Goal: Task Accomplishment & Management: Manage account settings

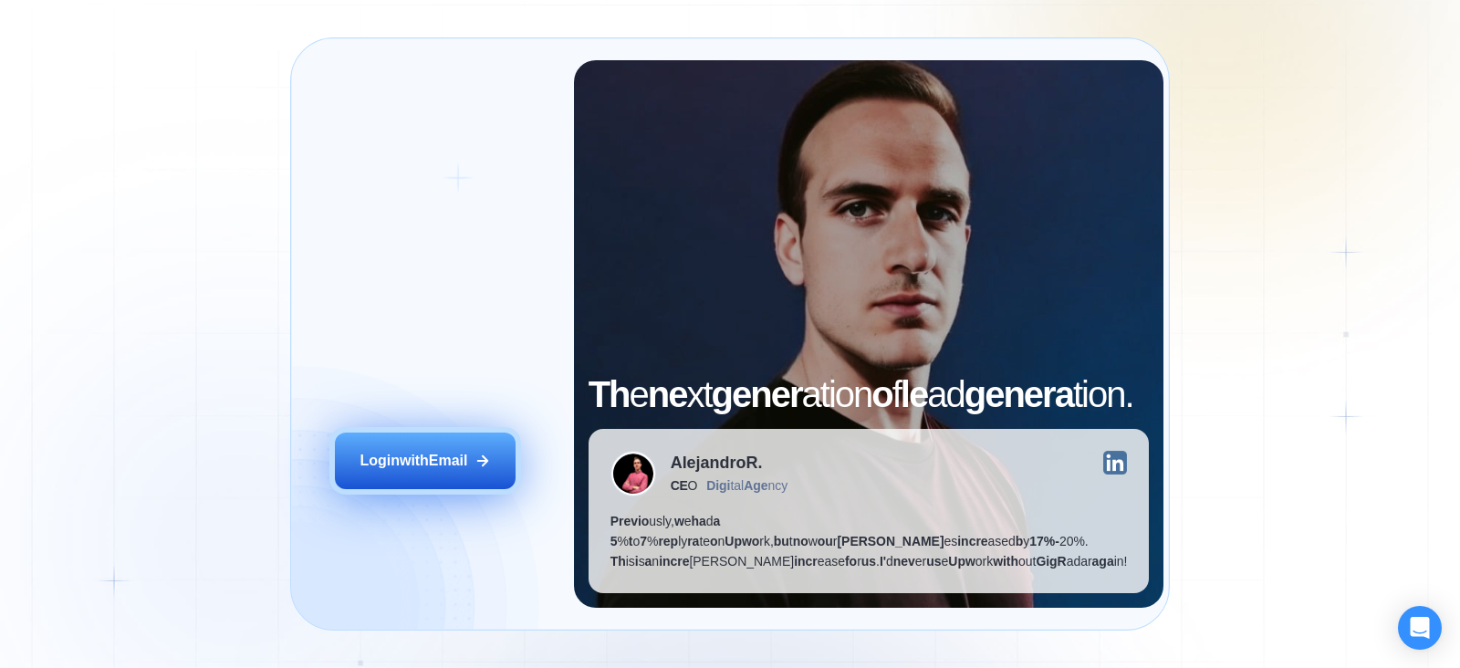
click at [432, 451] on div "Log in wi th Ema il" at bounding box center [414, 461] width 108 height 20
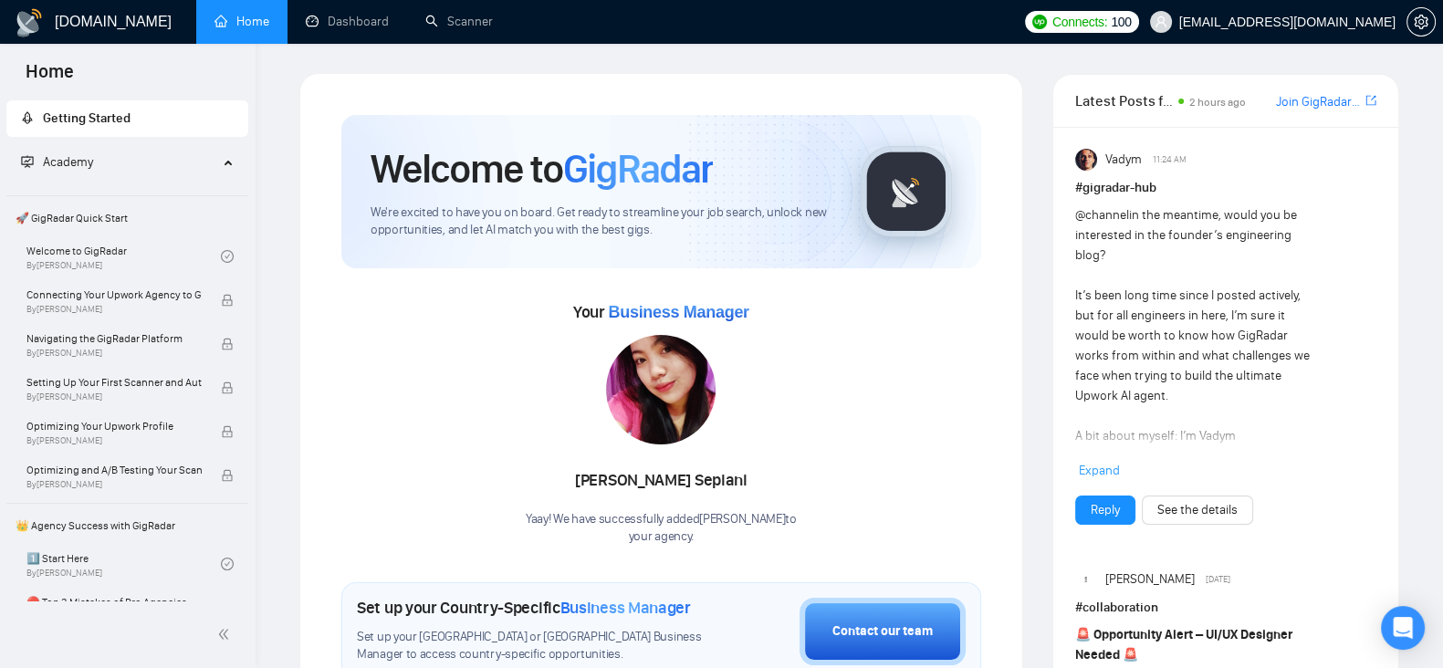
drag, startPoint x: 846, startPoint y: 67, endPoint x: 666, endPoint y: 62, distance: 179.9
click at [347, 18] on link "Dashboard" at bounding box center [347, 22] width 83 height 16
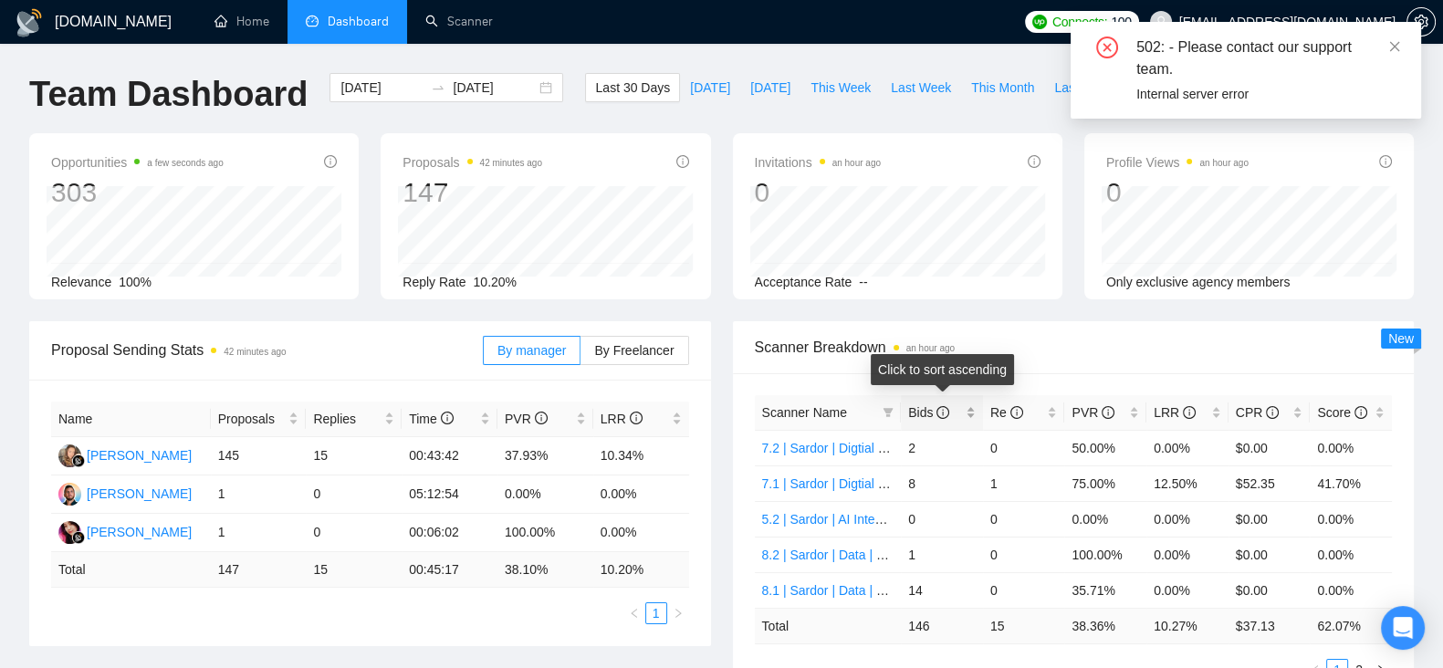
click at [967, 416] on div "Bids" at bounding box center [942, 412] width 68 height 20
click at [970, 417] on div "Bids" at bounding box center [942, 412] width 68 height 20
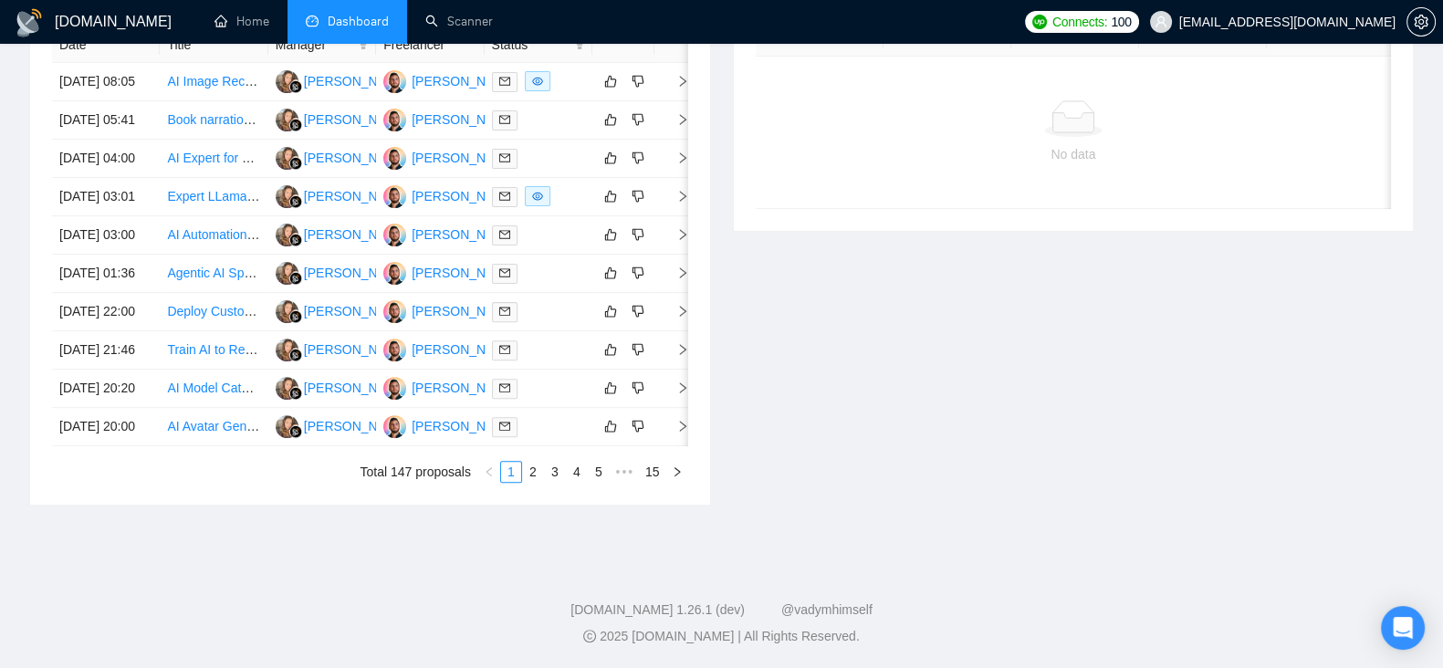
scroll to position [966, 0]
click at [530, 471] on link "2" at bounding box center [533, 472] width 20 height 20
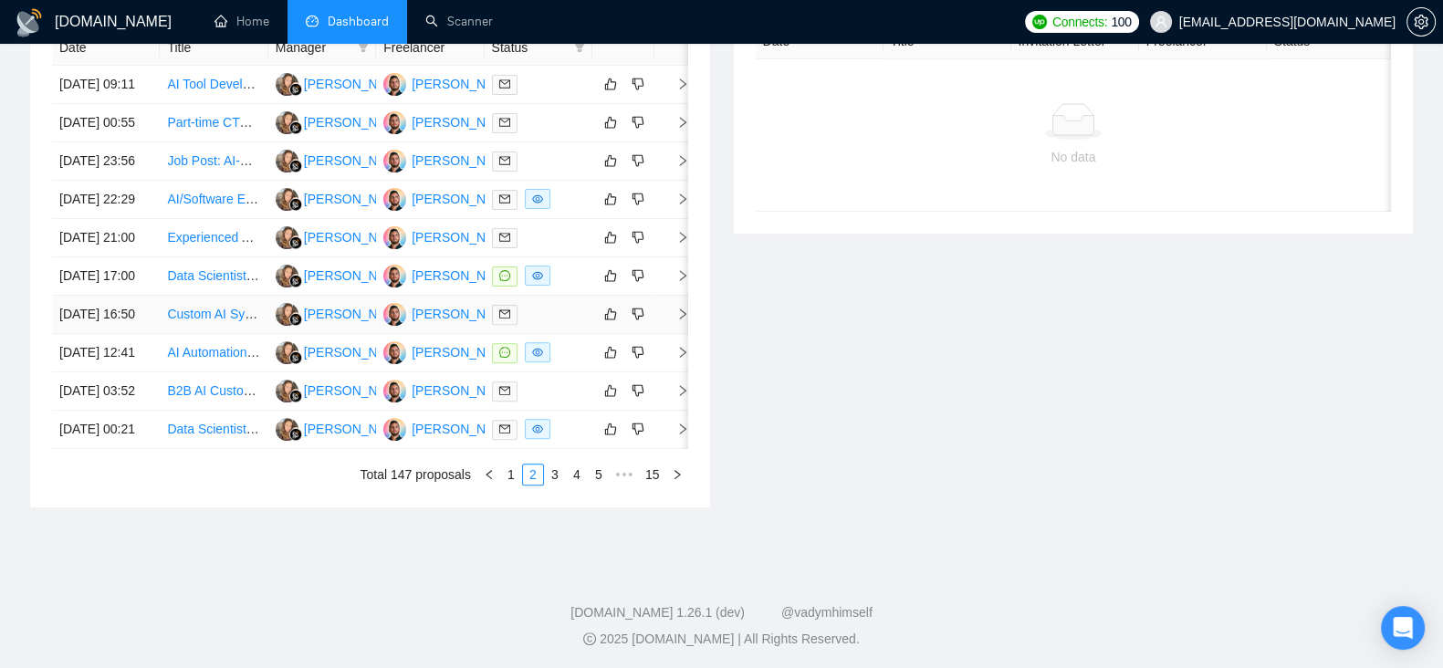
scroll to position [813, 0]
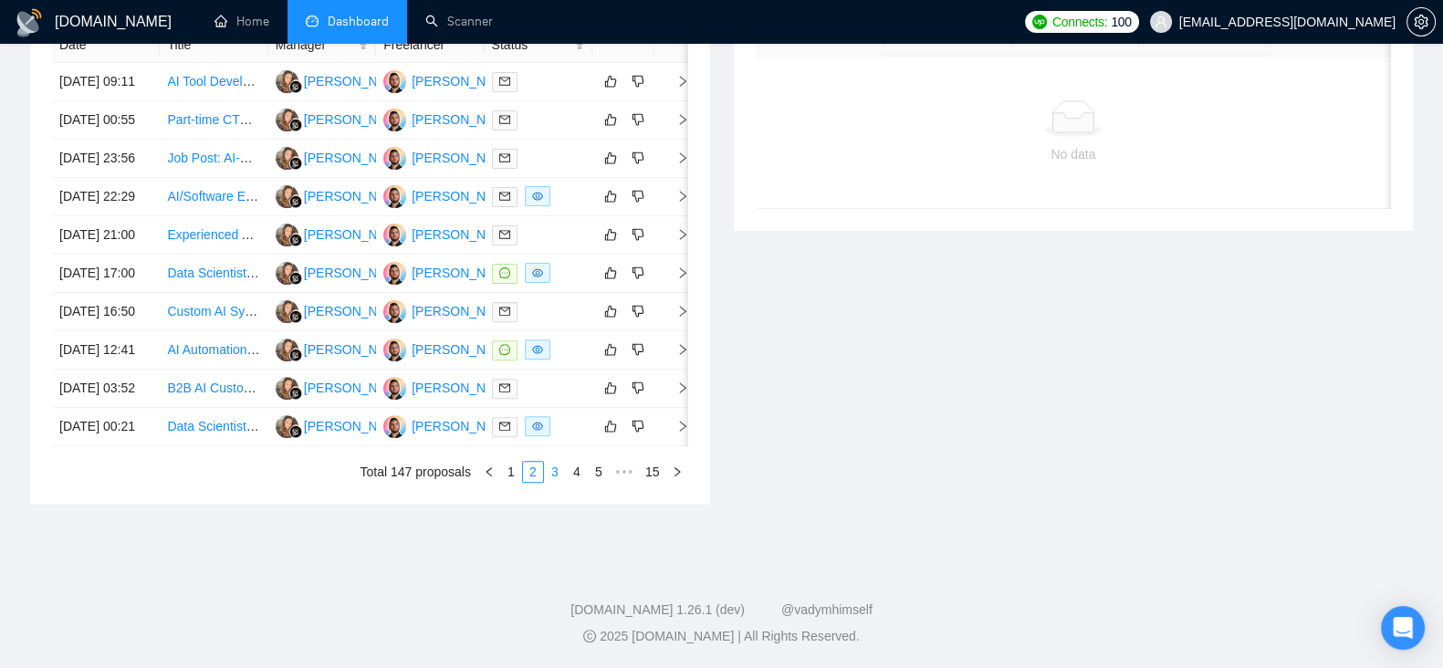
click at [556, 482] on link "3" at bounding box center [555, 472] width 20 height 20
click at [582, 482] on link "4" at bounding box center [577, 472] width 20 height 20
click at [580, 482] on link "5" at bounding box center [577, 472] width 20 height 20
click at [578, 482] on link "6" at bounding box center [577, 472] width 20 height 20
click at [579, 482] on link "7" at bounding box center [577, 472] width 20 height 20
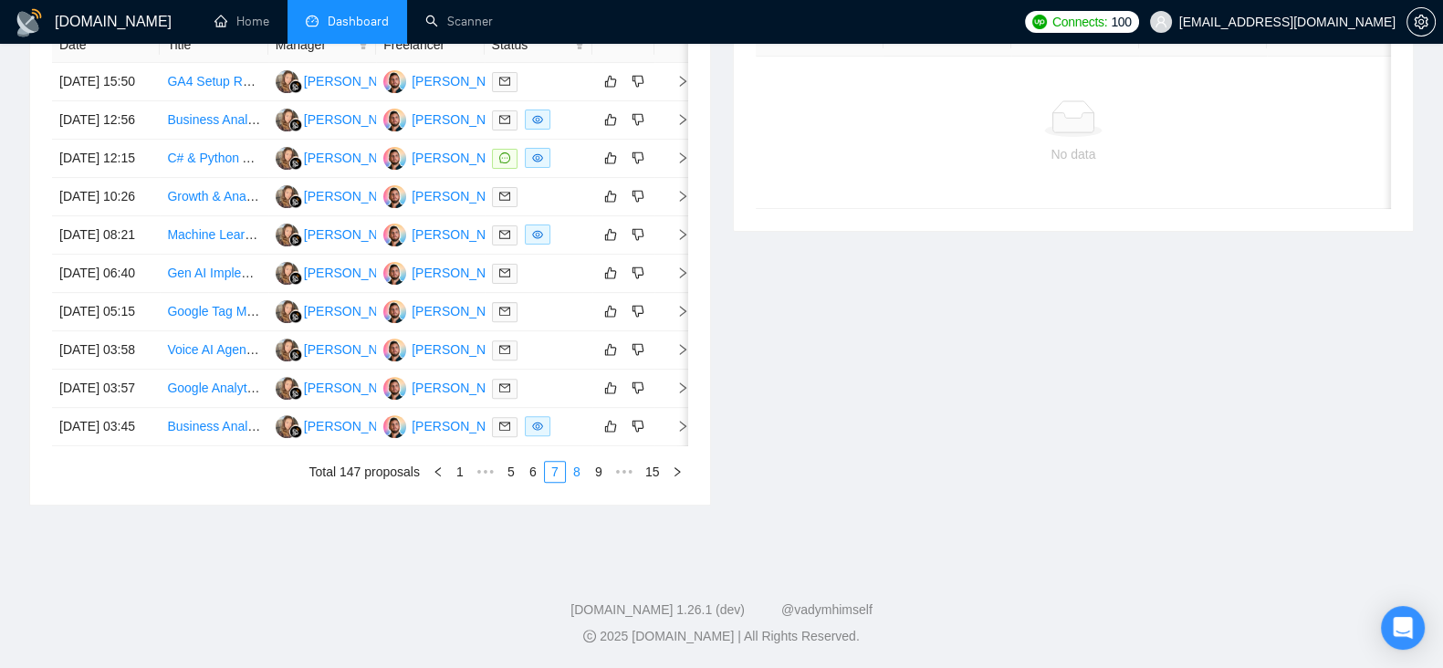
click at [580, 482] on link "8" at bounding box center [577, 472] width 20 height 20
click at [575, 482] on link "9" at bounding box center [571, 472] width 20 height 20
click at [572, 482] on link "10" at bounding box center [570, 472] width 26 height 20
click at [567, 482] on link "11" at bounding box center [570, 472] width 26 height 20
click at [569, 482] on link "12" at bounding box center [570, 472] width 26 height 20
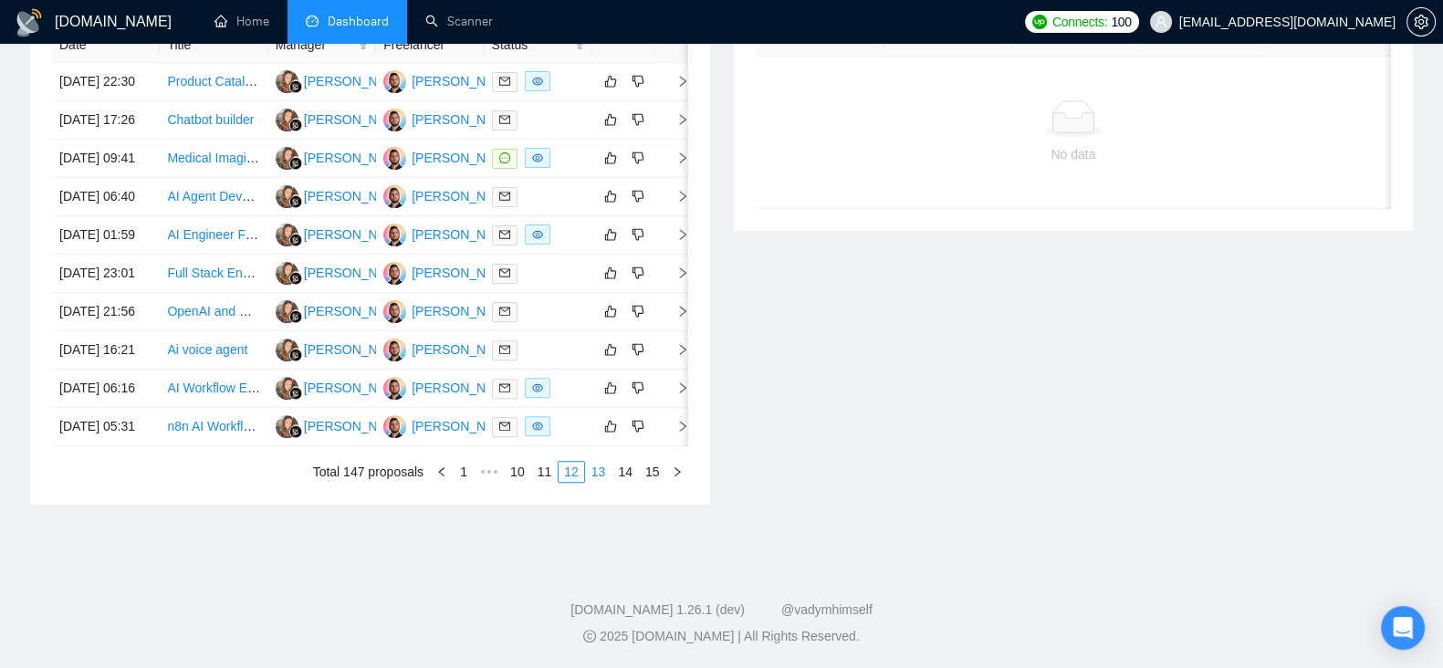
click at [602, 482] on link "13" at bounding box center [599, 472] width 26 height 20
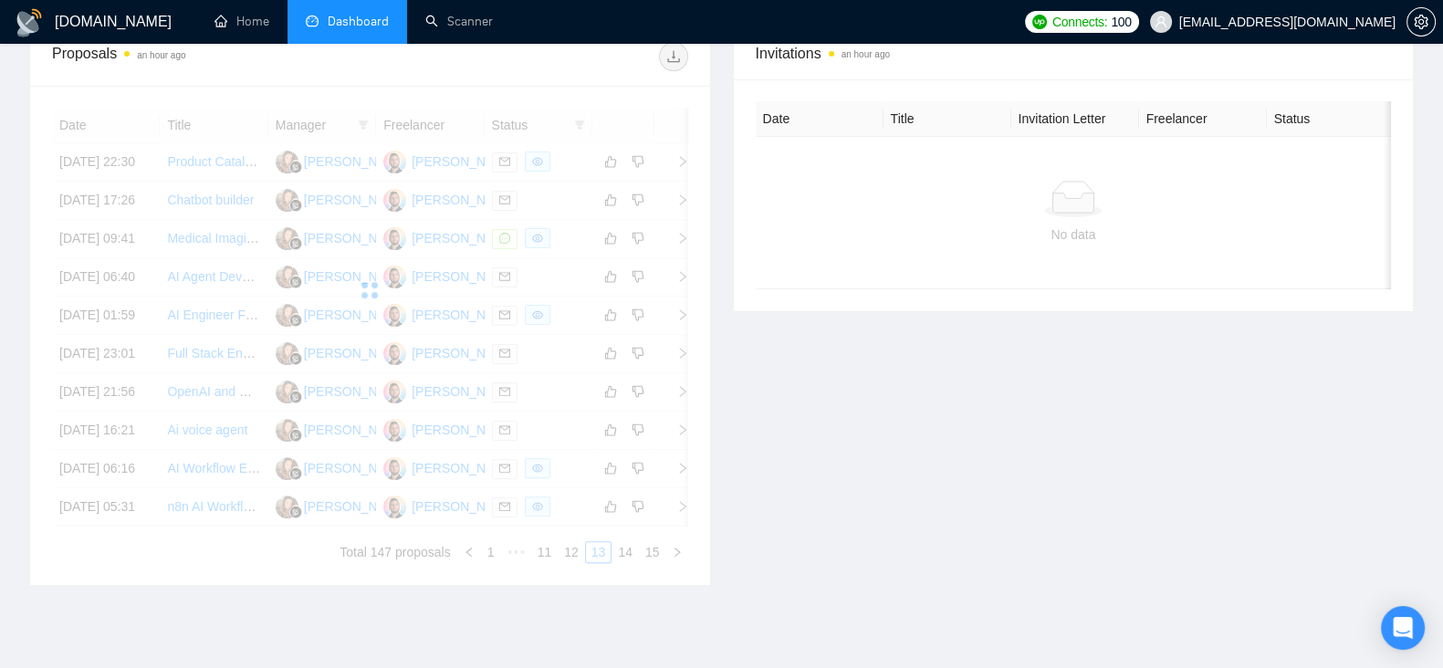
scroll to position [662, 0]
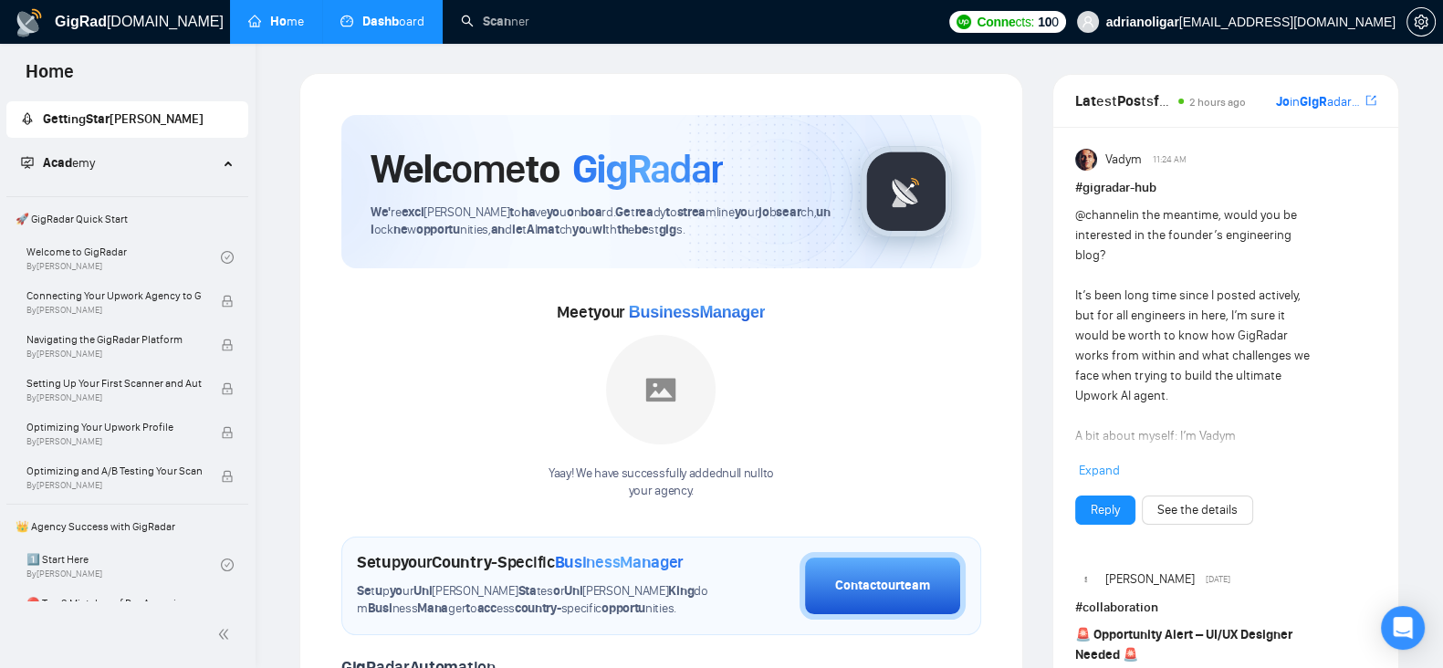
click at [373, 16] on link "Dashb oard" at bounding box center [382, 22] width 84 height 16
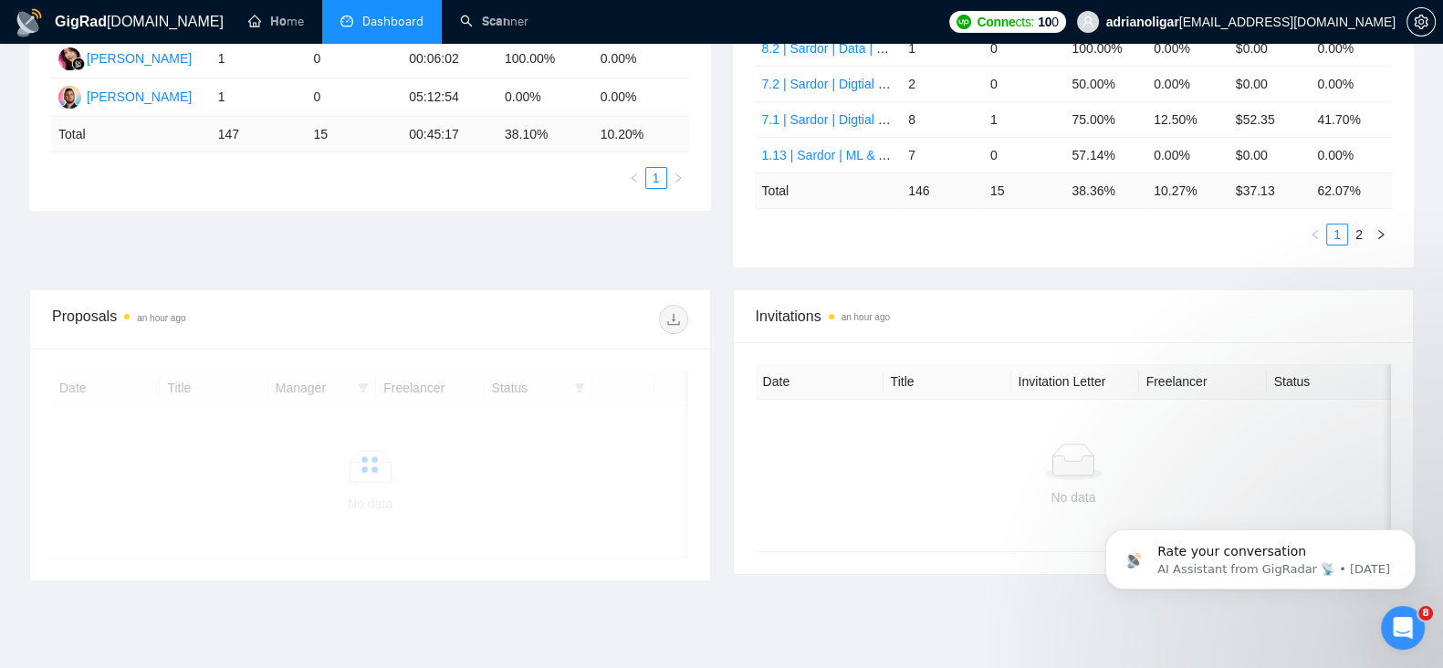
scroll to position [494, 0]
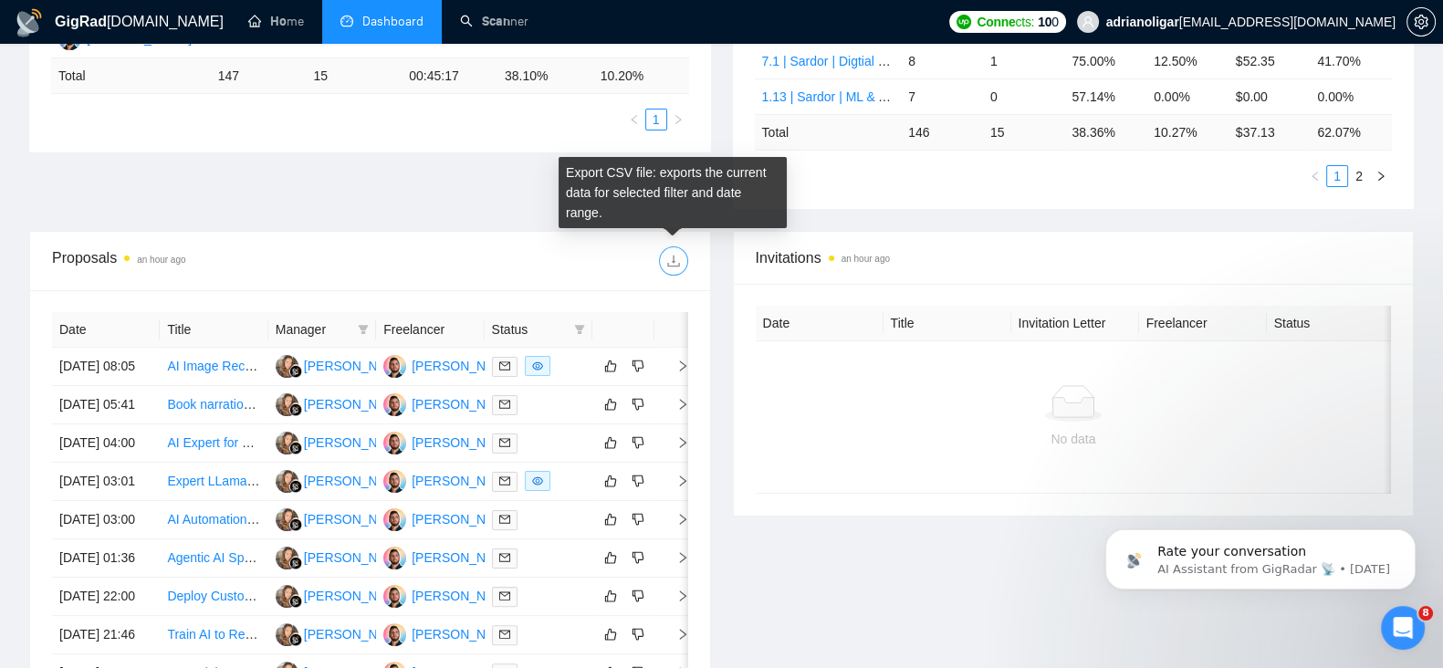
click at [668, 262] on icon "download" at bounding box center [673, 261] width 15 height 15
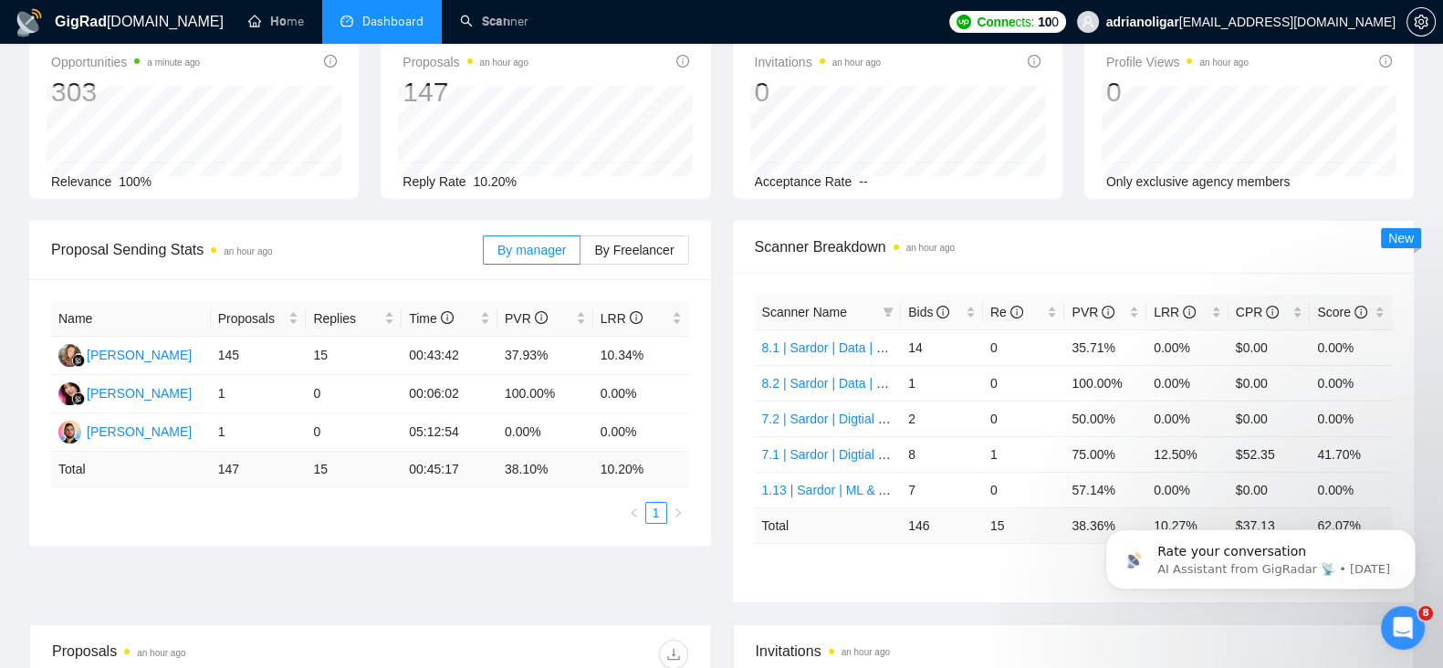
scroll to position [152, 0]
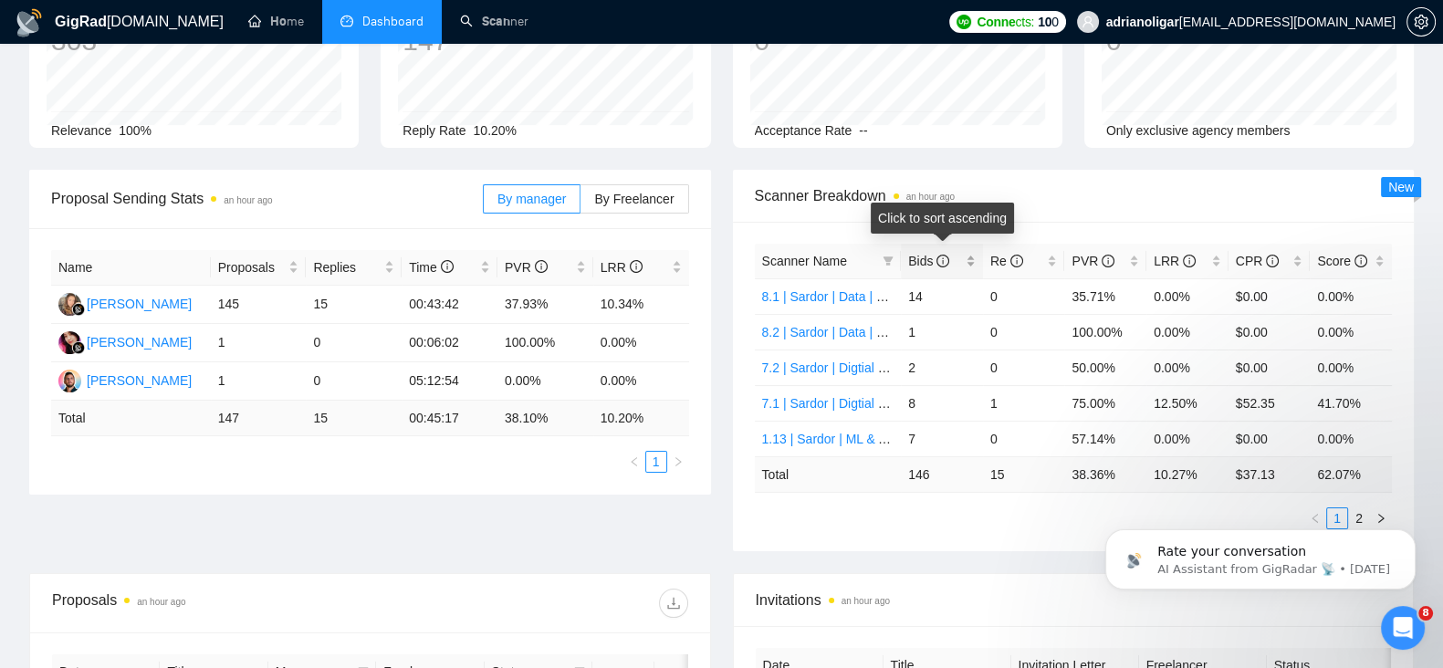
click at [969, 262] on div "Bids" at bounding box center [942, 261] width 68 height 20
click at [970, 262] on div "Bids" at bounding box center [942, 261] width 68 height 20
